Goal: Information Seeking & Learning: Learn about a topic

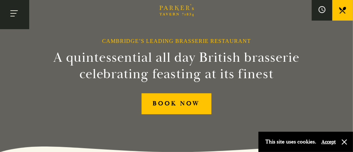
click at [5, 18] on button "Toggle navigation" at bounding box center [14, 14] width 29 height 29
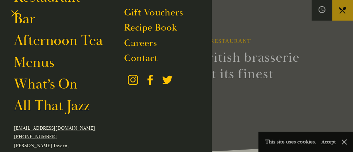
scroll to position [34, 0]
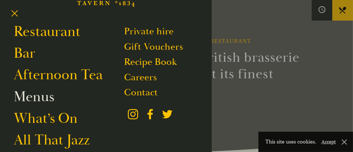
click at [43, 95] on link "Menus" at bounding box center [34, 97] width 41 height 18
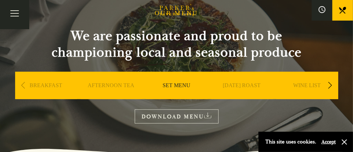
scroll to position [69, 0]
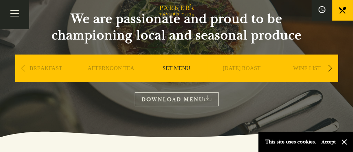
click at [241, 68] on link "[DATE] ROAST" at bounding box center [242, 78] width 38 height 27
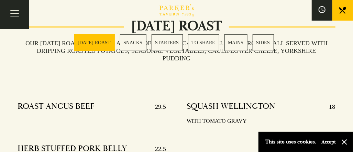
scroll to position [275, 0]
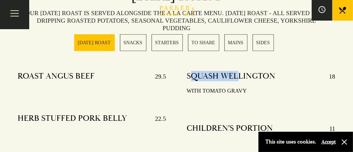
drag, startPoint x: 190, startPoint y: 75, endPoint x: 267, endPoint y: 76, distance: 76.6
click at [264, 76] on h4 "SQUASH WELLINGTON" at bounding box center [231, 76] width 89 height 11
drag, startPoint x: 267, startPoint y: 76, endPoint x: 279, endPoint y: 76, distance: 11.7
click at [279, 76] on div "SQUASH [GEOGRAPHIC_DATA] 18" at bounding box center [261, 76] width 148 height 11
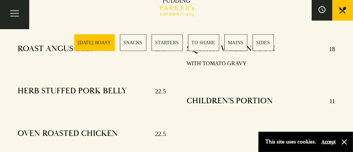
scroll to position [241, 0]
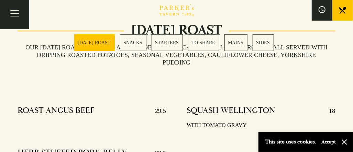
drag, startPoint x: 224, startPoint y: 106, endPoint x: 272, endPoint y: 109, distance: 47.2
click at [272, 109] on div "SQUASH WELLINGTON 18 WITH [PERSON_NAME]" at bounding box center [261, 118] width 148 height 35
drag, startPoint x: 272, startPoint y: 109, endPoint x: 331, endPoint y: 110, distance: 59.8
click at [331, 110] on p "18" at bounding box center [328, 111] width 13 height 11
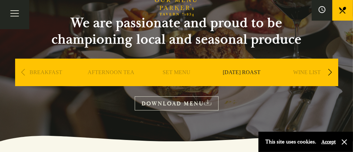
scroll to position [34, 0]
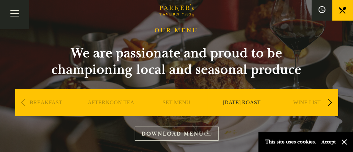
click at [179, 137] on link "DOWNLOAD MENU" at bounding box center [177, 134] width 84 height 14
